Goal: Transaction & Acquisition: Purchase product/service

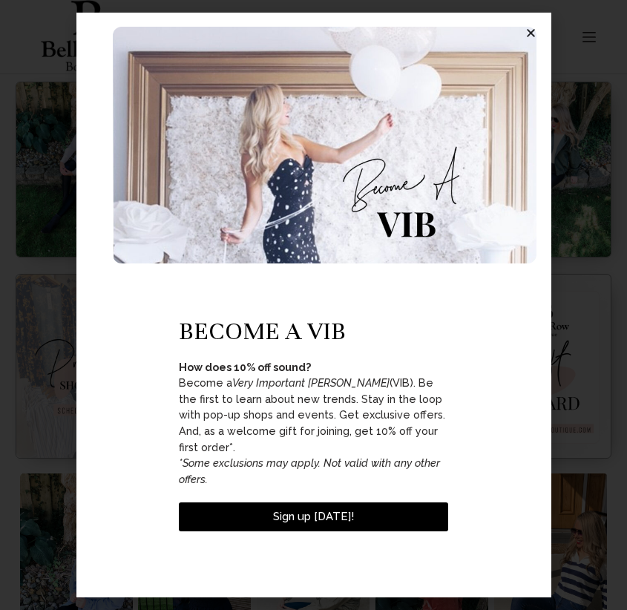
click at [313, 517] on span "Sign up [DATE]!" at bounding box center [313, 516] width 81 height 13
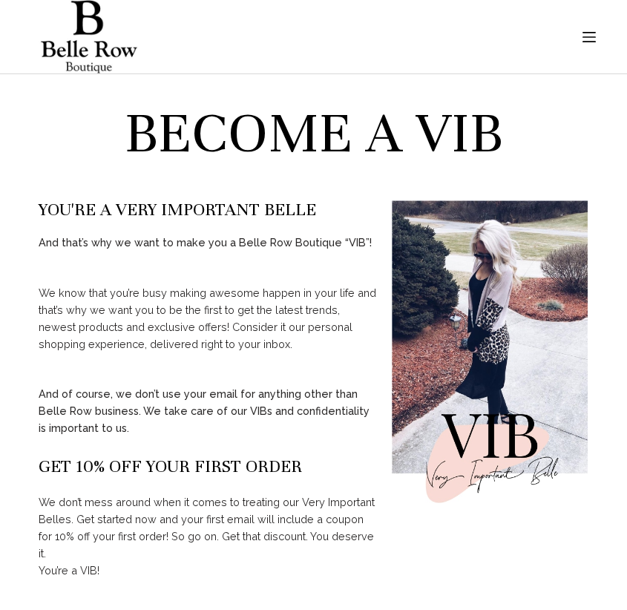
click at [589, 36] on rect "Menu" at bounding box center [589, 36] width 13 height 1
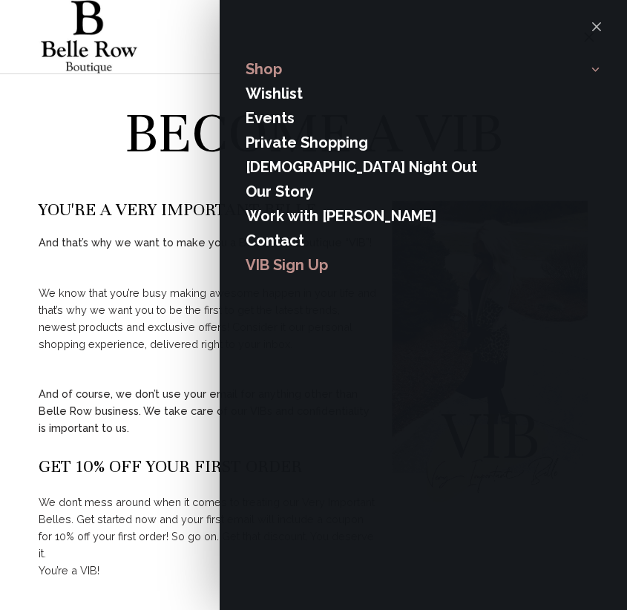
click at [412, 69] on link "Shop" at bounding box center [412, 69] width 333 height 24
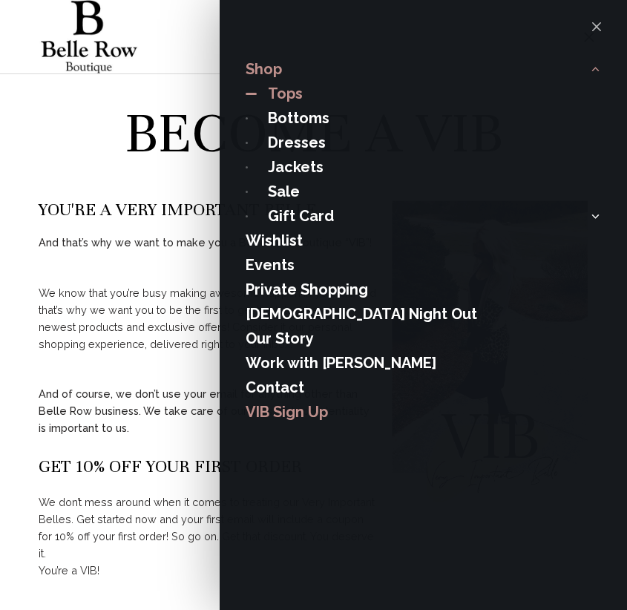
click at [434, 94] on link "Tops" at bounding box center [434, 94] width 333 height 24
